Goal: Task Accomplishment & Management: Use online tool/utility

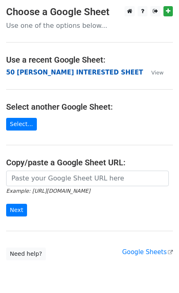
click at [21, 73] on strong "50 [PERSON_NAME] INTERESTED SHEET" at bounding box center [74, 72] width 137 height 7
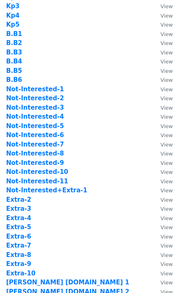
scroll to position [218, 0]
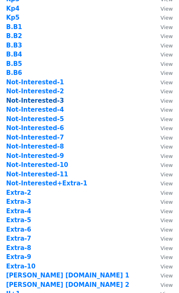
click at [47, 101] on strong "Not-Interested-3" at bounding box center [35, 100] width 58 height 7
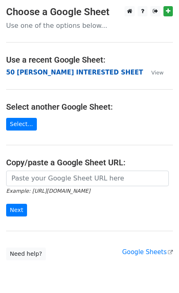
click at [32, 71] on strong "50 KEVIN INTERESTED SHEET" at bounding box center [74, 72] width 137 height 7
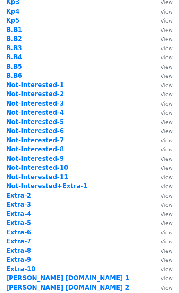
scroll to position [218, 0]
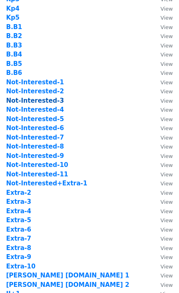
click at [51, 100] on strong "Not-Interested-3" at bounding box center [35, 100] width 58 height 7
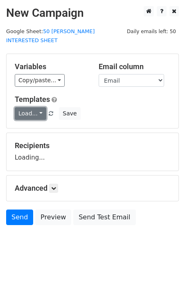
click at [36, 107] on link "Load..." at bounding box center [31, 113] width 32 height 13
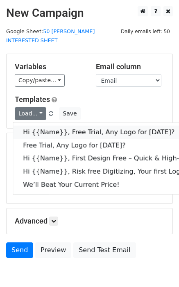
click at [53, 126] on link "Hi {{Name}}, Free Trial, Any Logo for today?" at bounding box center [130, 132] width 235 height 13
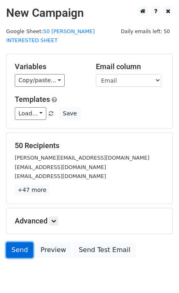
click at [22, 242] on link "Send" at bounding box center [19, 250] width 27 height 16
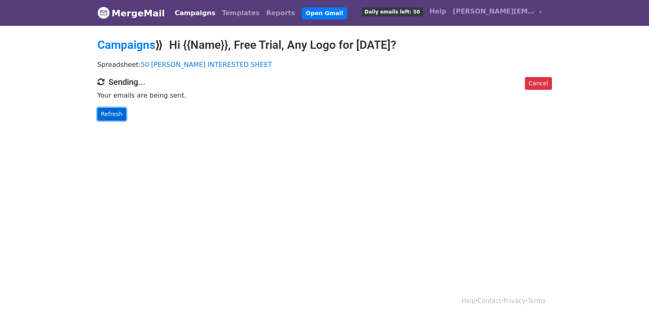
click at [120, 109] on link "Refresh" at bounding box center [111, 114] width 29 height 13
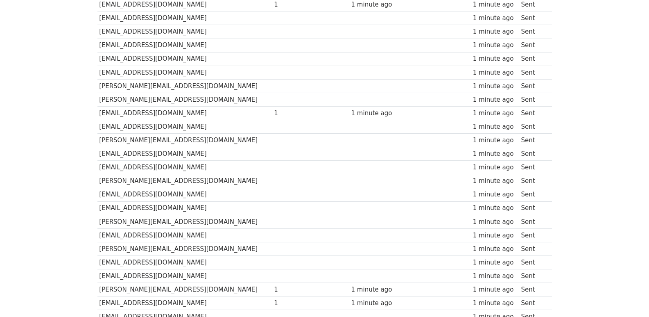
scroll to position [570, 0]
